Goal: Information Seeking & Learning: Understand process/instructions

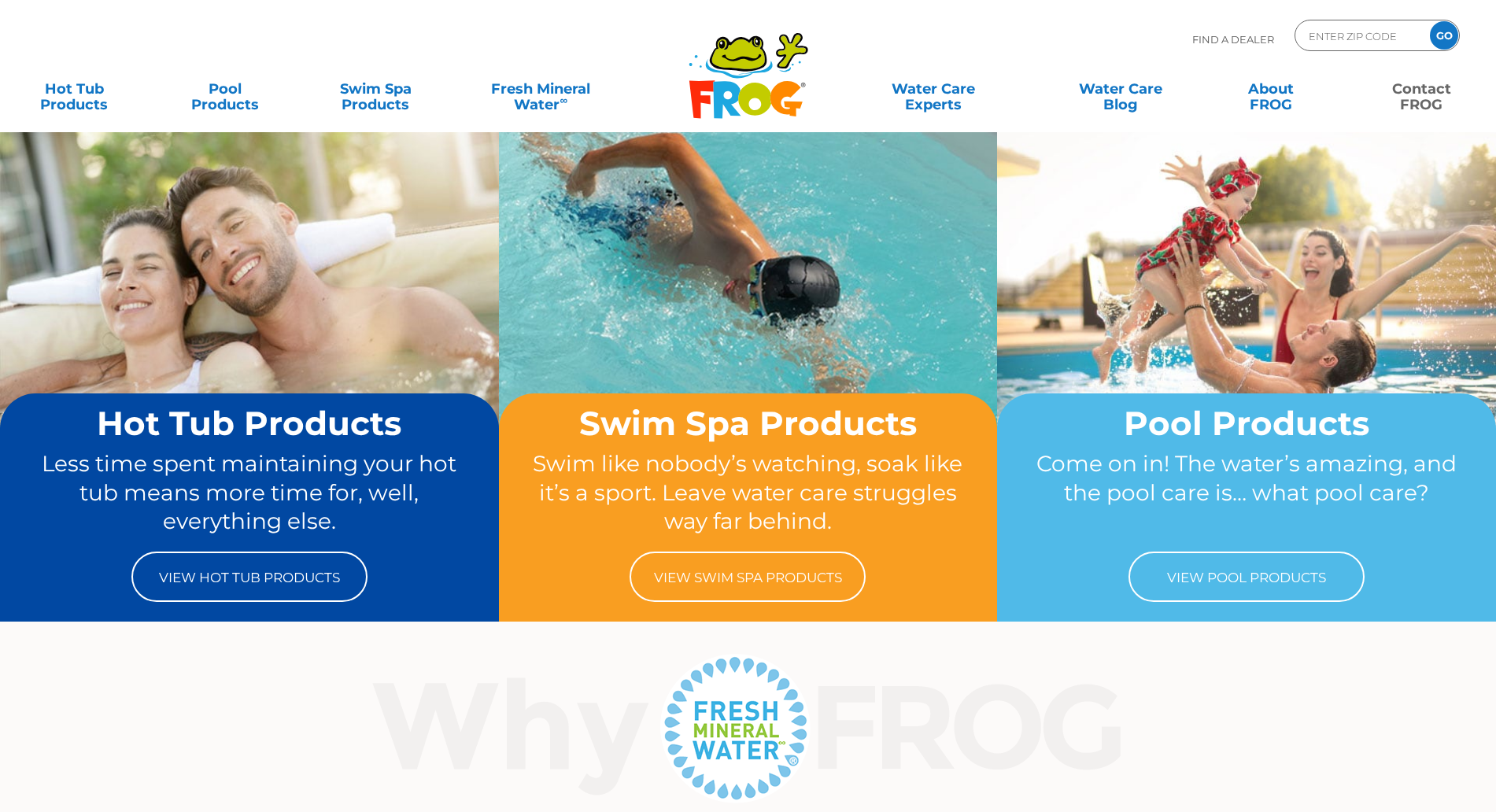
click at [1435, 93] on link "Contact FROG" at bounding box center [1422, 89] width 117 height 32
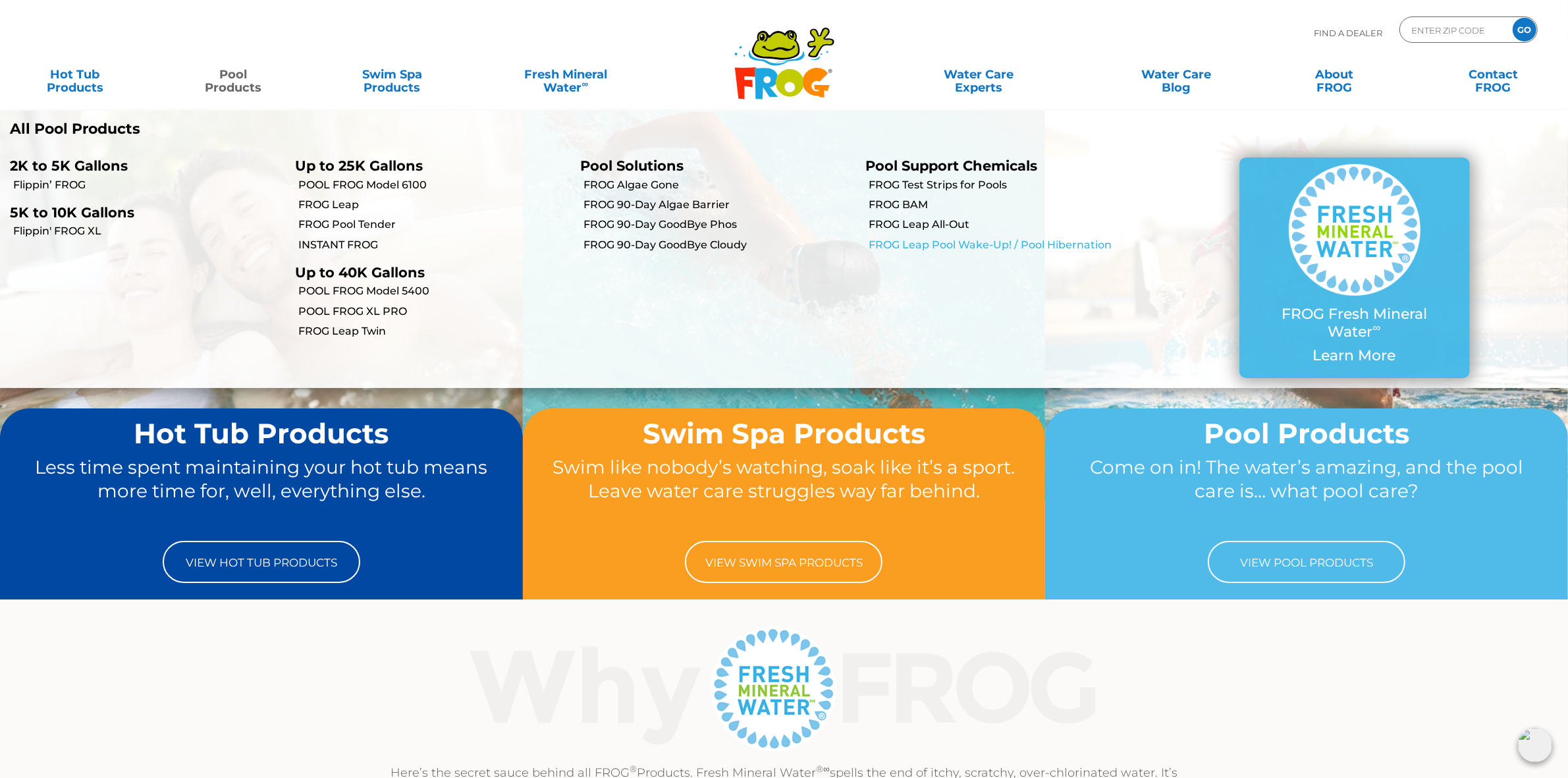
click at [939, 244] on link "FROG Leap Pool Wake-Up! / Pool Hibernation" at bounding box center [1004, 244] width 272 height 14
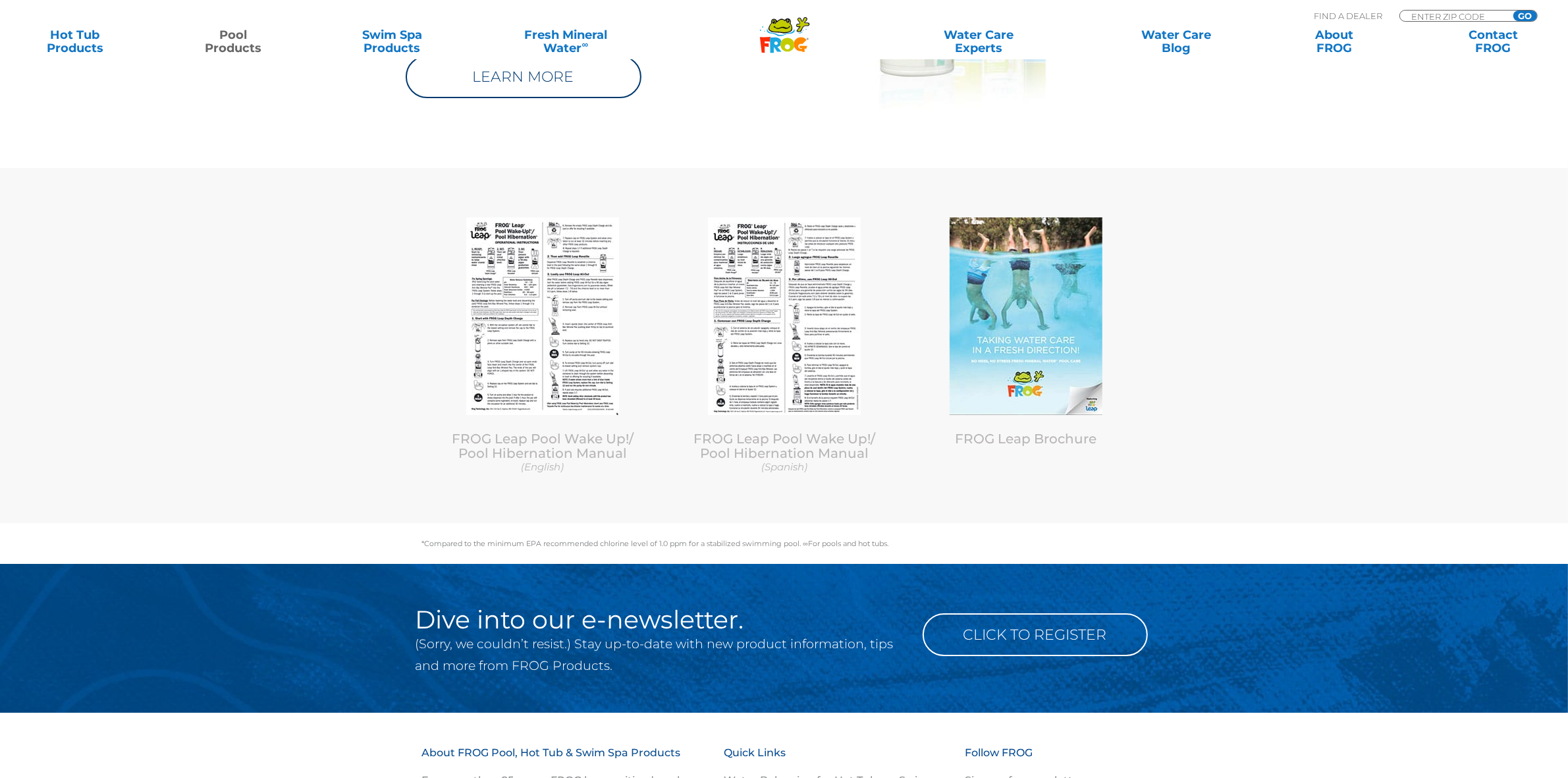
scroll to position [6010, 0]
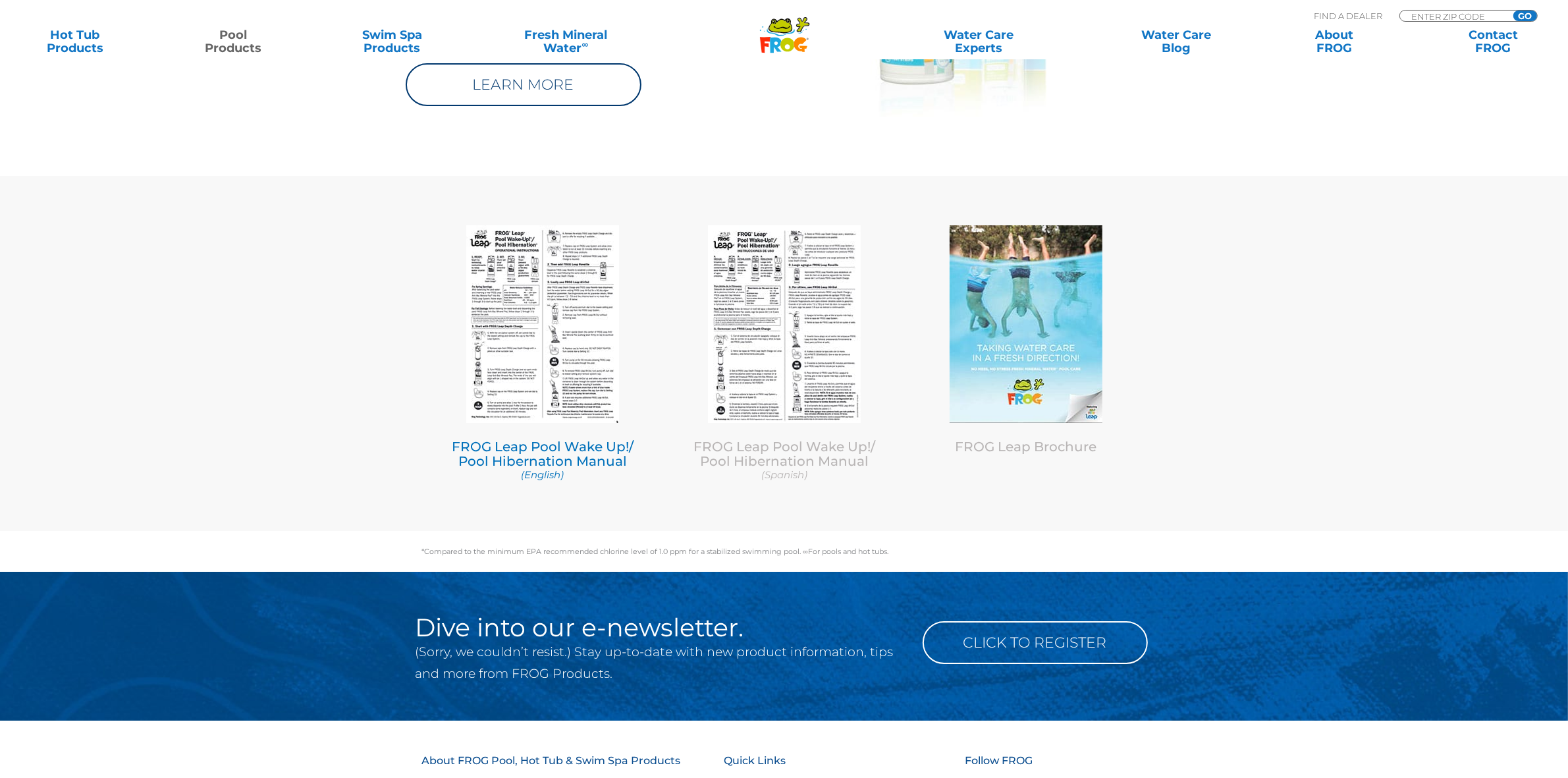
click at [568, 342] on img at bounding box center [542, 324] width 153 height 197
